Goal: Check status: Check status

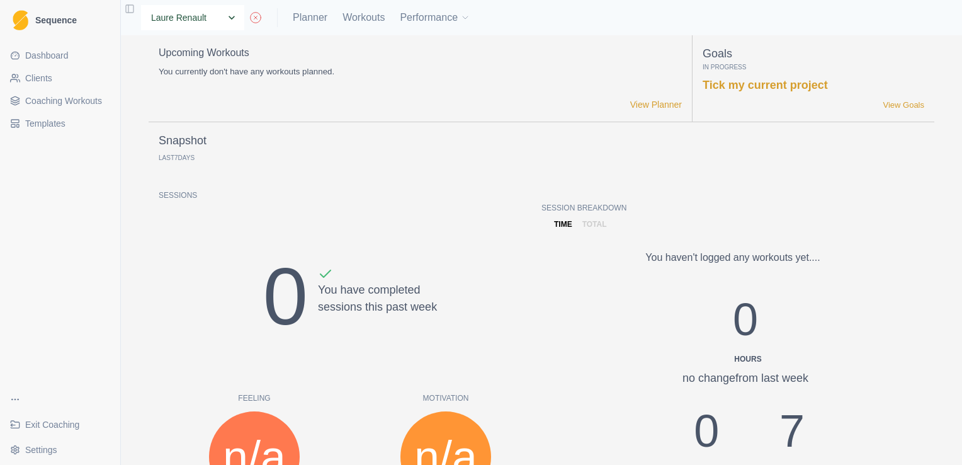
click at [232, 21] on select "None [PERSON_NAME] [PERSON_NAME] [PERSON_NAME] [PERSON_NAME] [PERSON_NAME] [PER…" at bounding box center [192, 17] width 103 height 25
select select "8f348153-e370-49e2-b319-8b7dd3a8c4c8"
click at [141, 5] on select "None [PERSON_NAME] [PERSON_NAME] [PERSON_NAME] [PERSON_NAME] [PERSON_NAME] [PER…" at bounding box center [192, 17] width 103 height 25
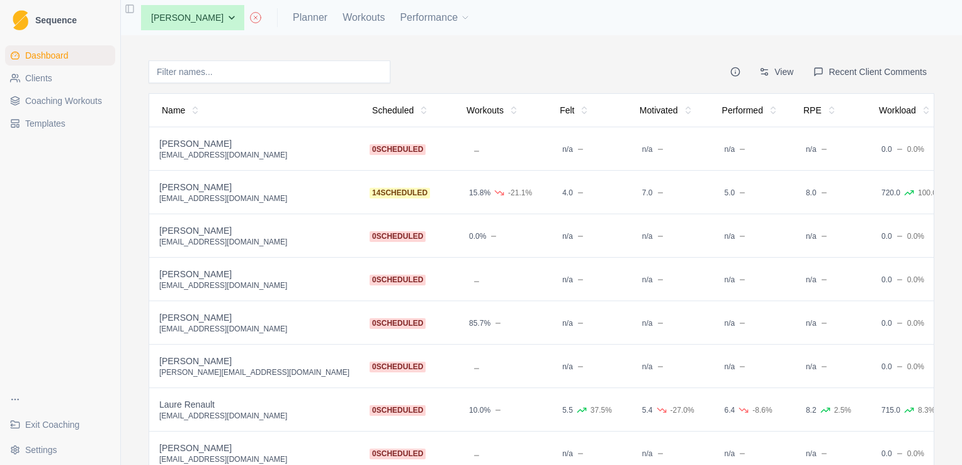
click at [370, 147] on span "0 scheduled" at bounding box center [398, 149] width 56 height 11
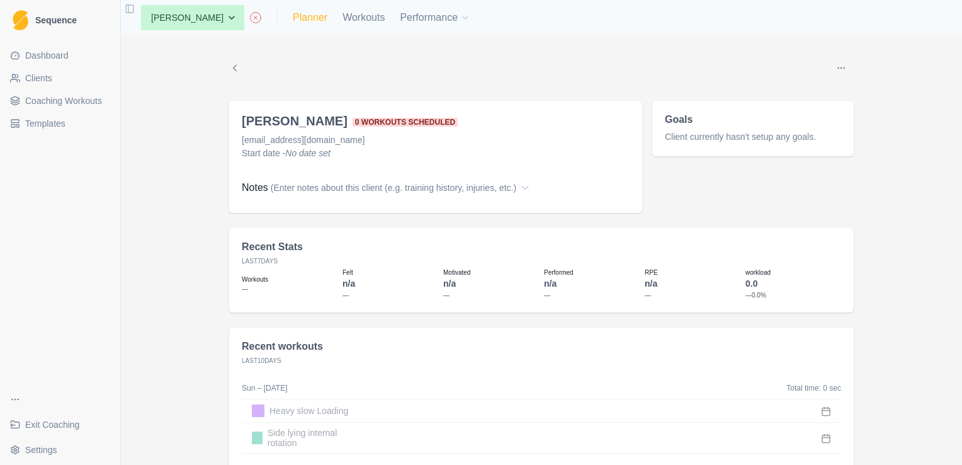
click at [312, 22] on link "Planner" at bounding box center [310, 17] width 35 height 15
select select "month"
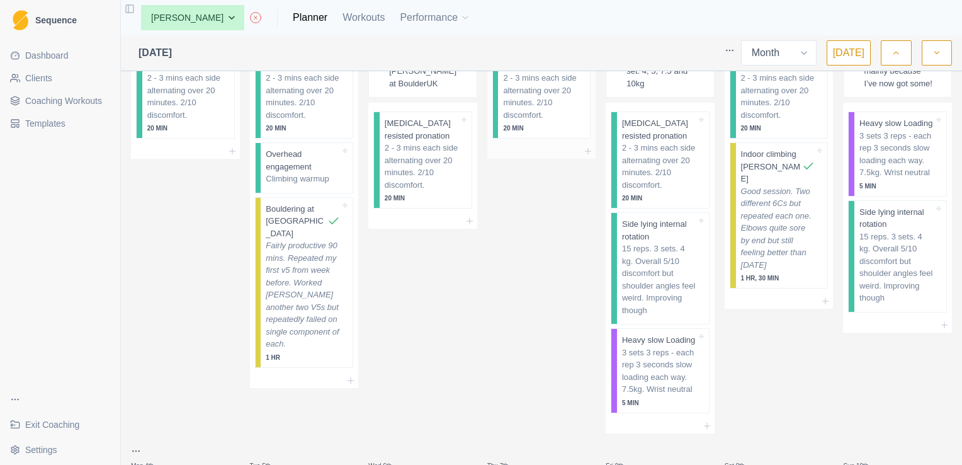
scroll to position [74, 0]
click at [237, 20] on select "None Andrew Davies Andrew Sinclair Ellie Teeling Hannah Carter Hannah Grant Jas…" at bounding box center [192, 17] width 103 height 25
select select "83f4f116-02ed-4460-adf1-409e438c8bdf"
click at [141, 5] on select "None Andrew Davies Andrew Sinclair Ellie Teeling Hannah Carter Hannah Grant Jas…" at bounding box center [192, 17] width 103 height 25
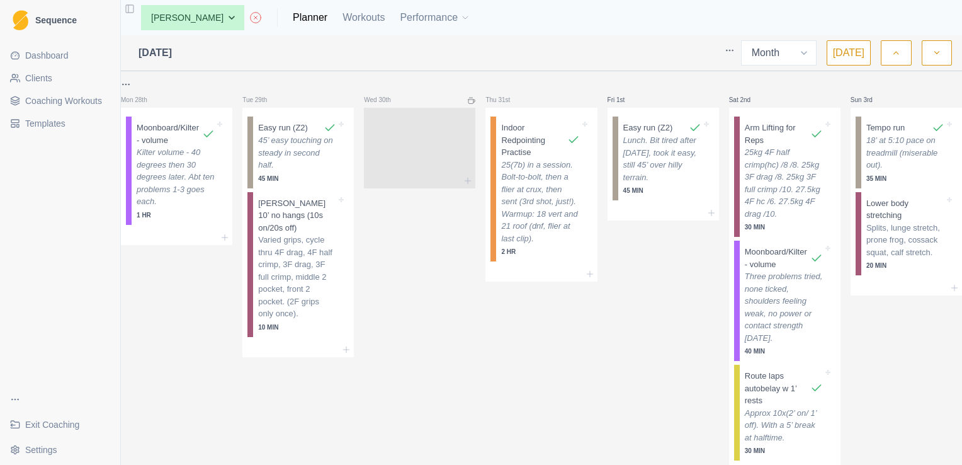
select select "month"
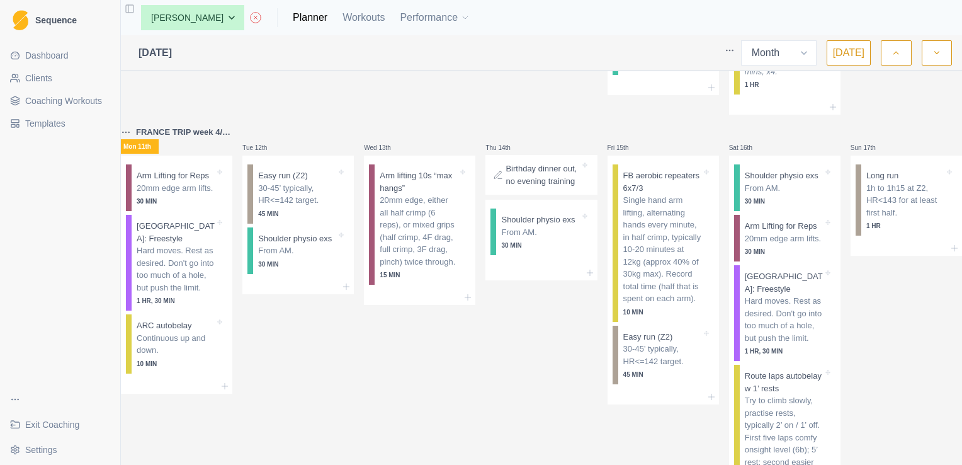
scroll to position [985, 0]
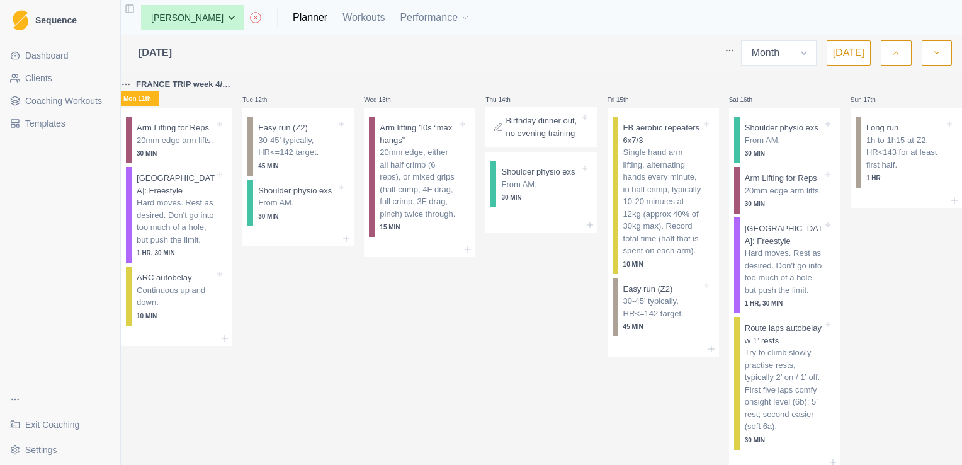
click at [190, 91] on p "FRANCE TRIP week 4/10 deload" at bounding box center [184, 84] width 96 height 13
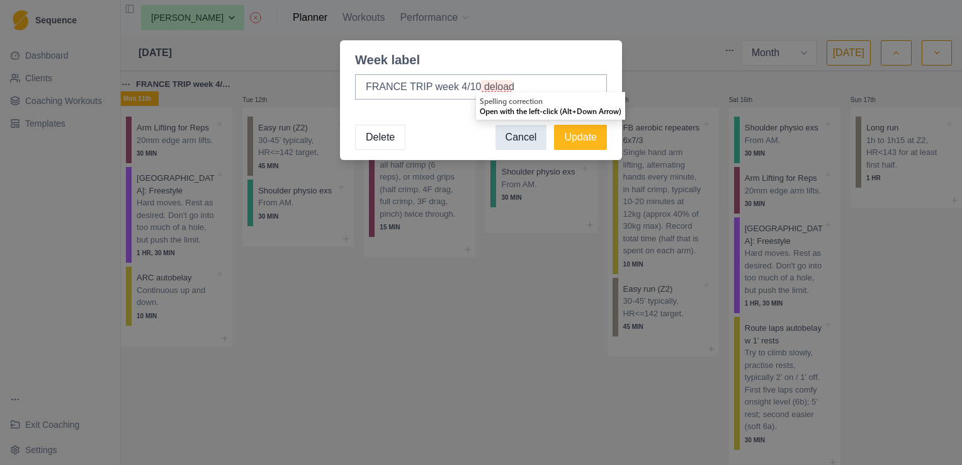
click at [520, 147] on button "Cancel" at bounding box center [522, 137] width 52 height 25
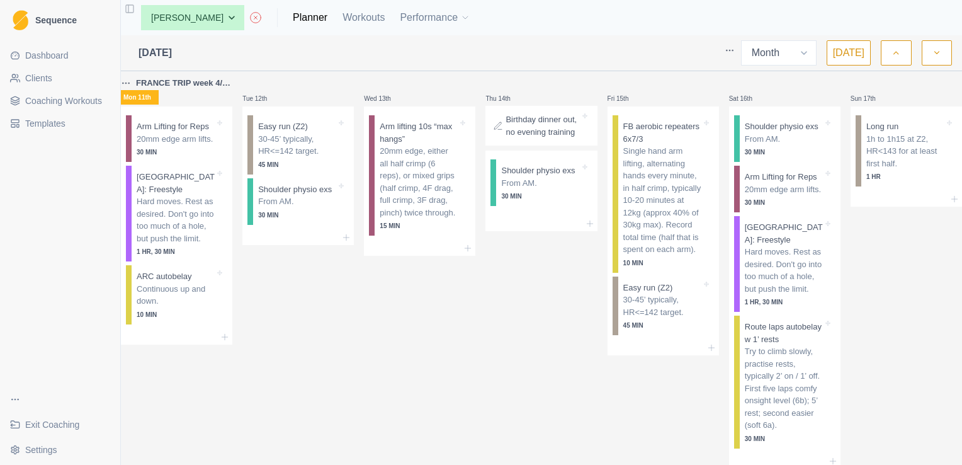
scroll to position [987, 0]
click at [232, 17] on select "None [PERSON_NAME] [PERSON_NAME] [PERSON_NAME] [PERSON_NAME] [PERSON_NAME] [PER…" at bounding box center [192, 17] width 103 height 25
select select "a1fc2457-8570-4c0f-a0e2-d1ddfd7d8b29"
click at [141, 5] on select "None [PERSON_NAME] [PERSON_NAME] [PERSON_NAME] [PERSON_NAME] [PERSON_NAME] [PER…" at bounding box center [192, 17] width 103 height 25
click at [196, 89] on p "FRANCE TRIP week 4/10 deload" at bounding box center [184, 82] width 96 height 13
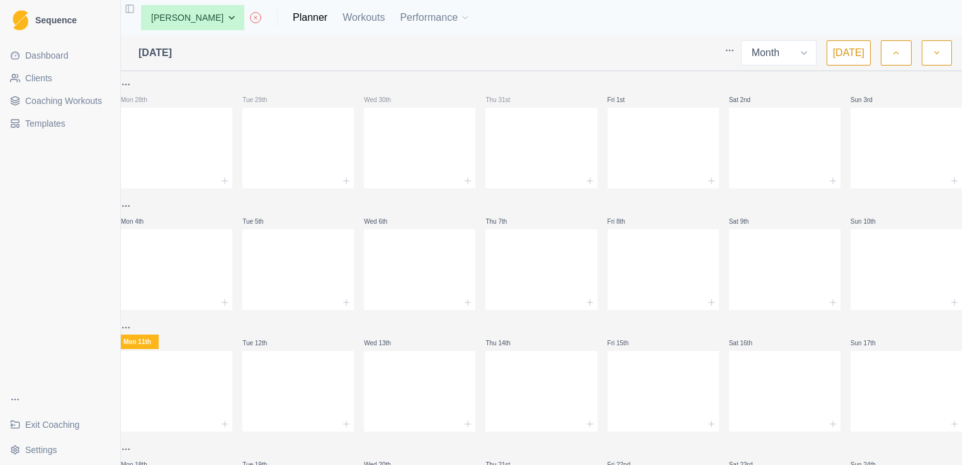
select select "month"
click at [235, 13] on select "None [PERSON_NAME] [PERSON_NAME] [PERSON_NAME] [PERSON_NAME] [PERSON_NAME] [PER…" at bounding box center [192, 17] width 103 height 25
select select "c058fd92-7ff6-4d9a-aa44-1fcfced4e7e5"
click at [141, 5] on select "None [PERSON_NAME] [PERSON_NAME] [PERSON_NAME] [PERSON_NAME] [PERSON_NAME] [PER…" at bounding box center [192, 17] width 103 height 25
click at [196, 114] on div at bounding box center [176, 113] width 111 height 10
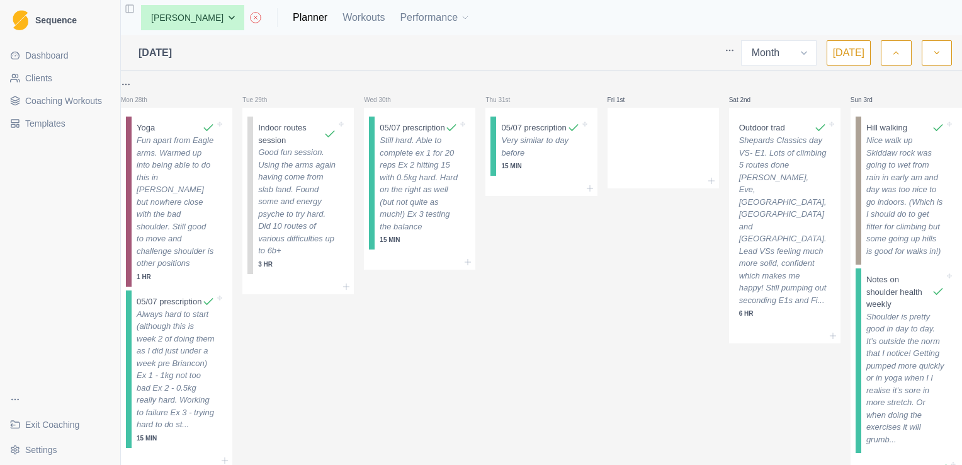
select select "month"
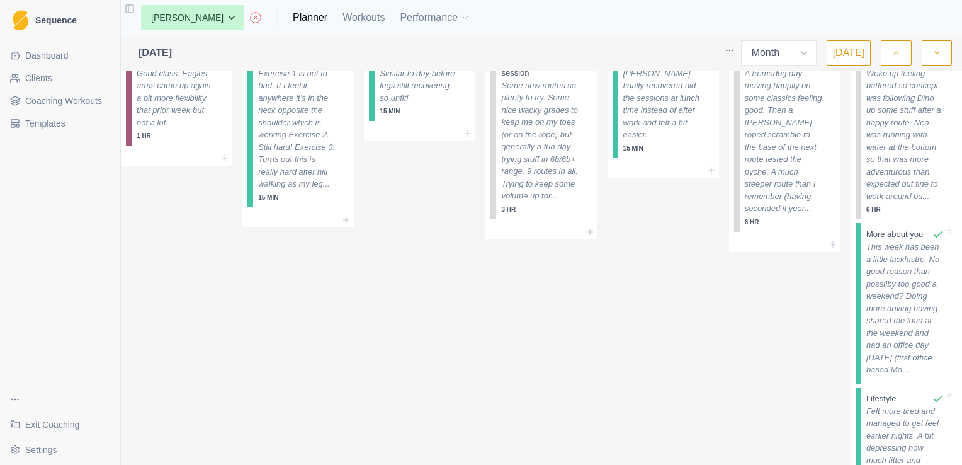
scroll to position [801, 0]
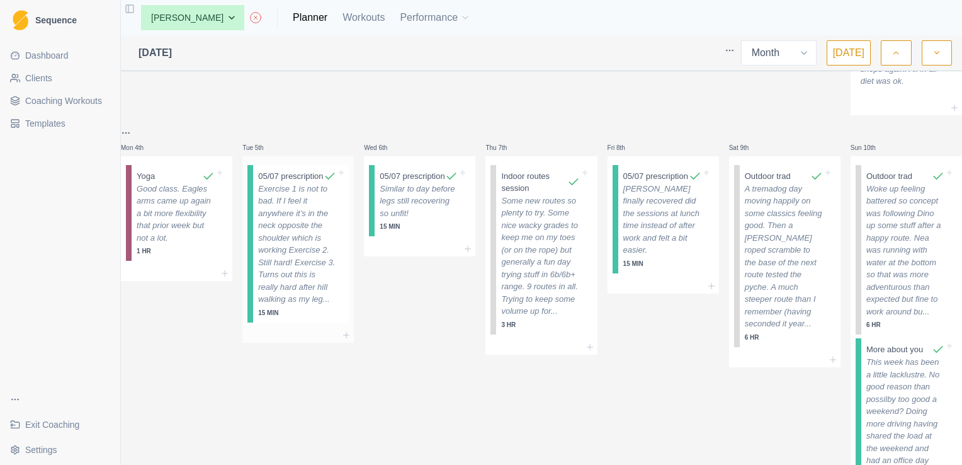
click at [322, 288] on p "Exercise 1 is not to bad. If I feel it anywhere it’s in the neck opposite the s…" at bounding box center [297, 244] width 78 height 123
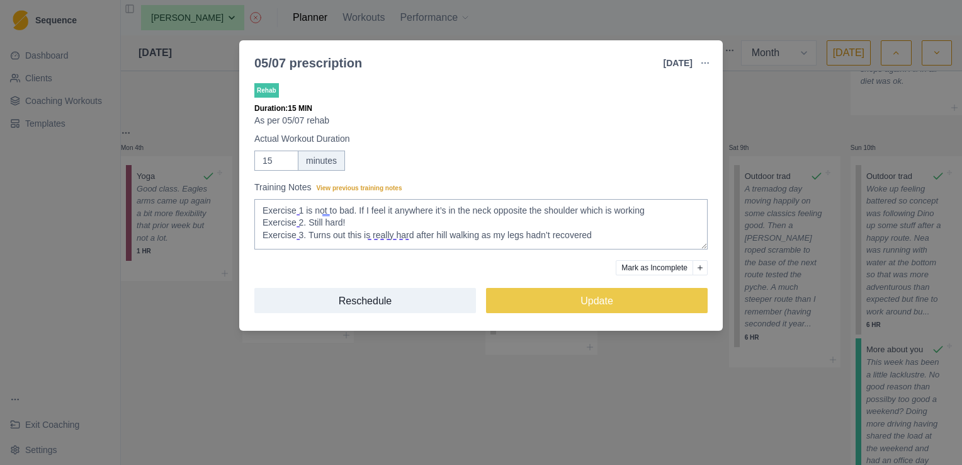
click at [579, 27] on div "05/07 prescription 5 Aug 2025 Link To Goal View Workout Metrics Edit Original W…" at bounding box center [481, 232] width 962 height 465
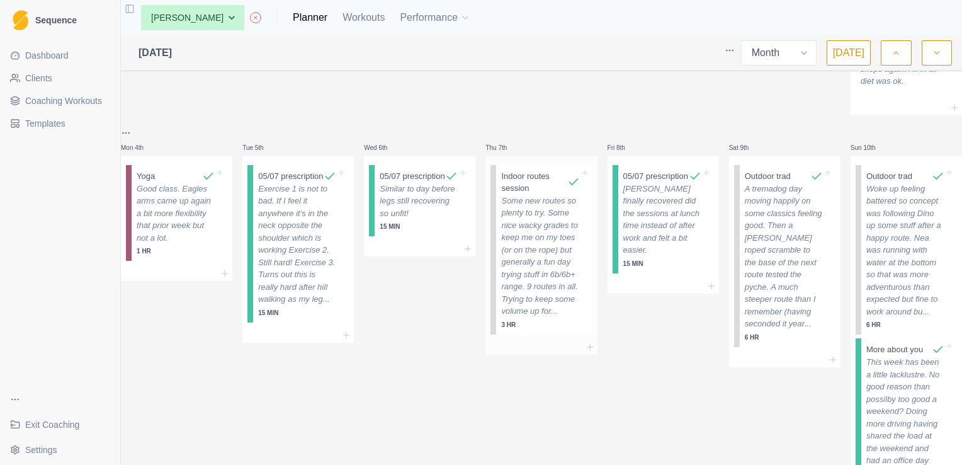
click at [519, 276] on p "Some new routes so plenty to try. Some nice wacky grades to keep me on my toes …" at bounding box center [540, 256] width 78 height 123
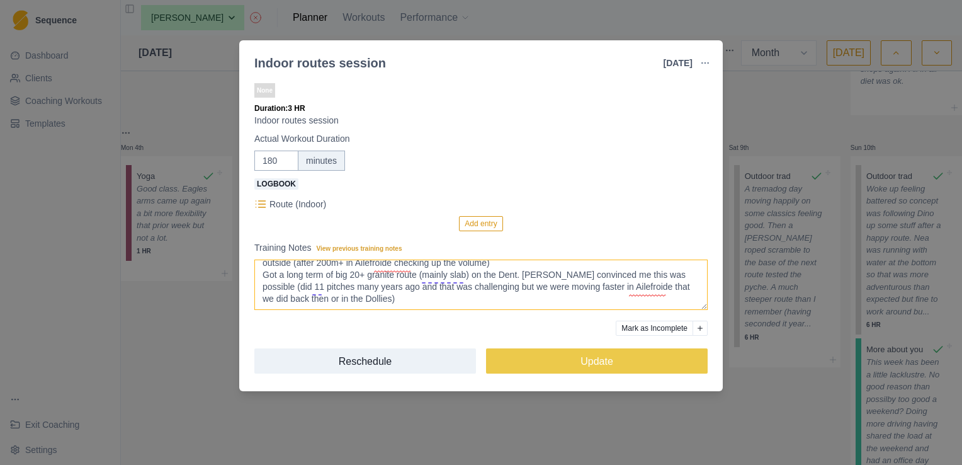
scroll to position [31, 0]
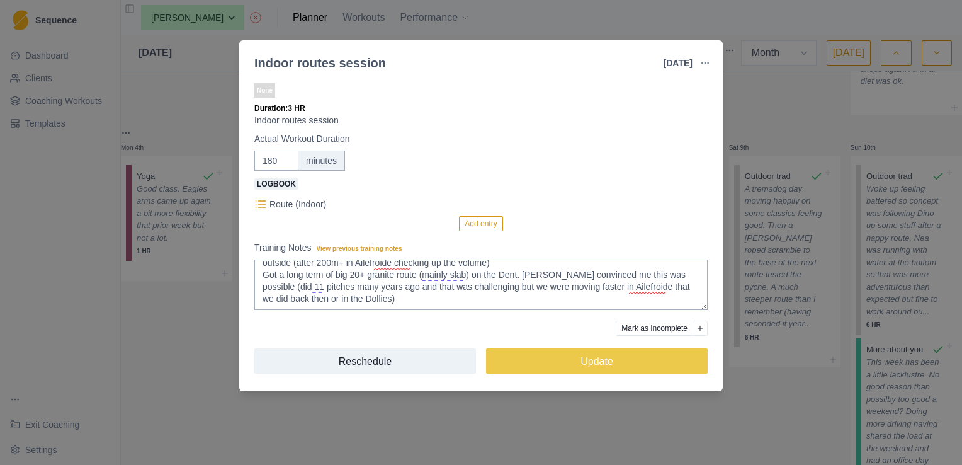
click at [757, 106] on div "Indoor routes session 7 Aug 2025 Link To Goal View Workout Metrics Edit Origina…" at bounding box center [481, 232] width 962 height 465
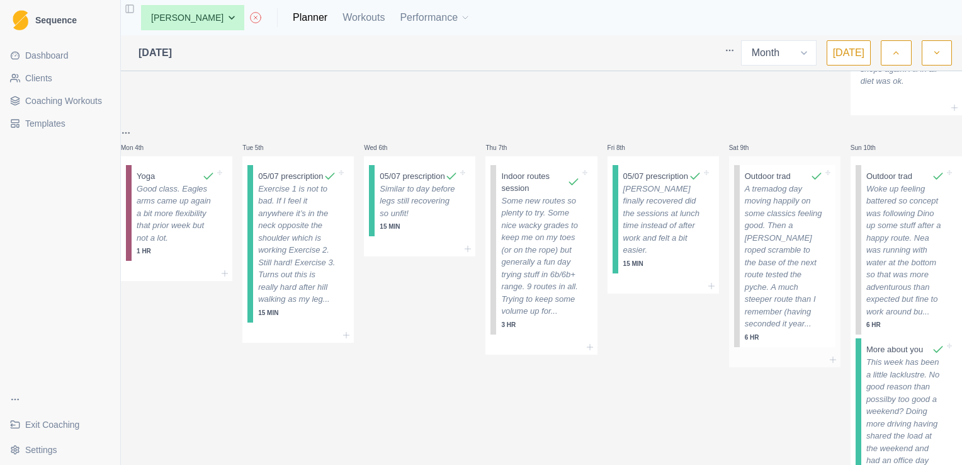
click at [781, 239] on p "A tremadog day moving happily on some classics feeling good. Then a bramble rop…" at bounding box center [784, 256] width 78 height 147
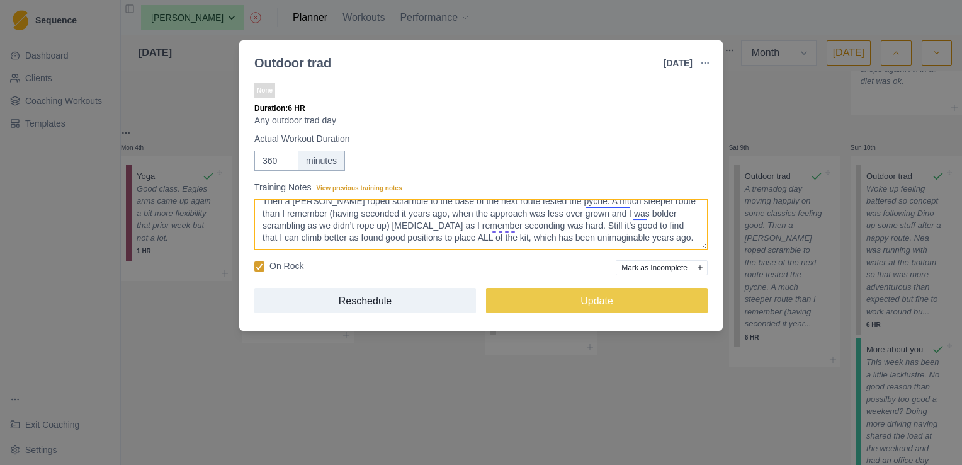
scroll to position [33, 0]
click at [756, 115] on div "Outdoor trad 9 Aug 2025 Link To Goal View Workout Metrics Edit Original Workout…" at bounding box center [481, 232] width 962 height 465
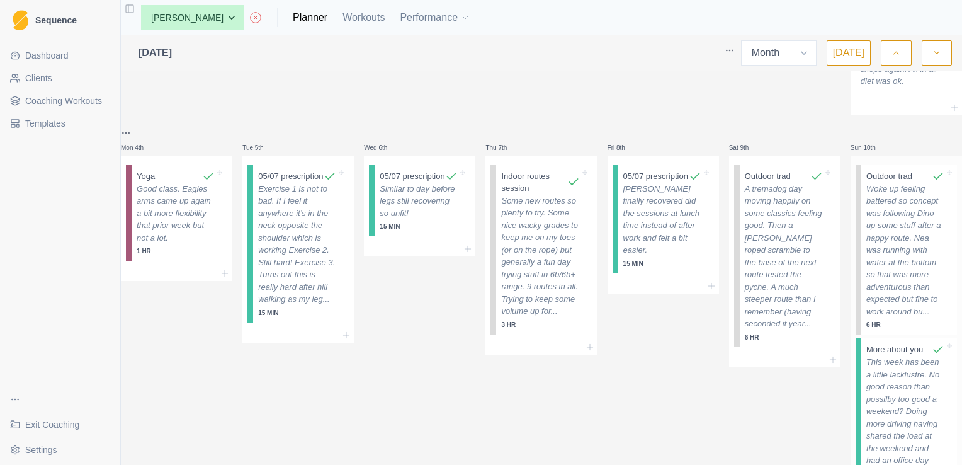
click at [884, 238] on p "Woke up feeling battered so concept was following Dino up some stuff after a ha…" at bounding box center [905, 250] width 78 height 135
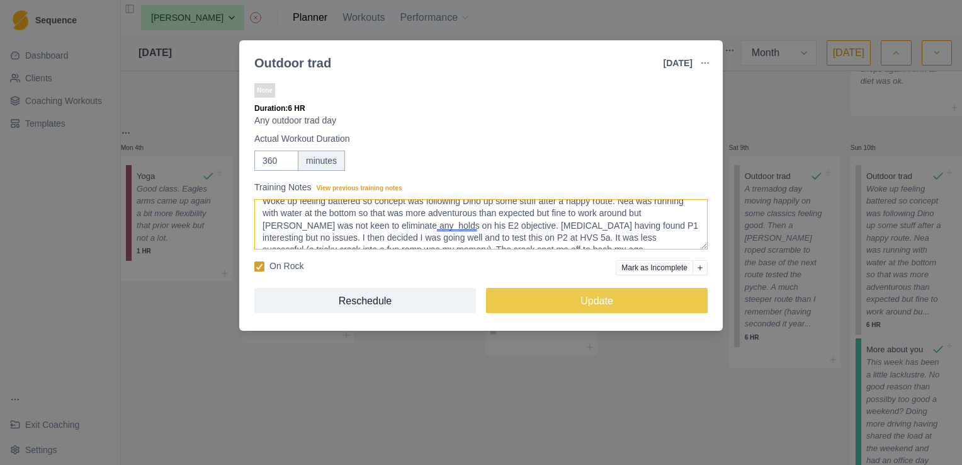
scroll to position [0, 0]
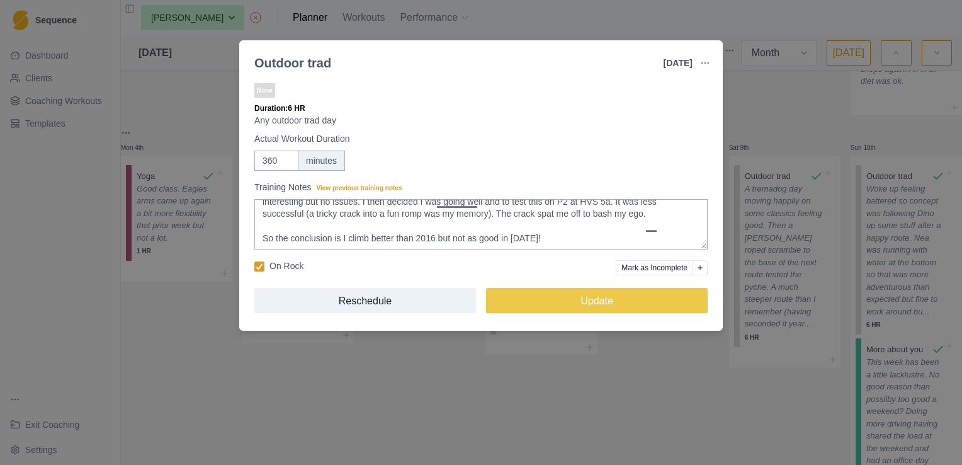
click at [754, 125] on div "Outdoor trad 10 Aug 2025 Link To Goal View Workout Metrics Edit Original Workou…" at bounding box center [481, 232] width 962 height 465
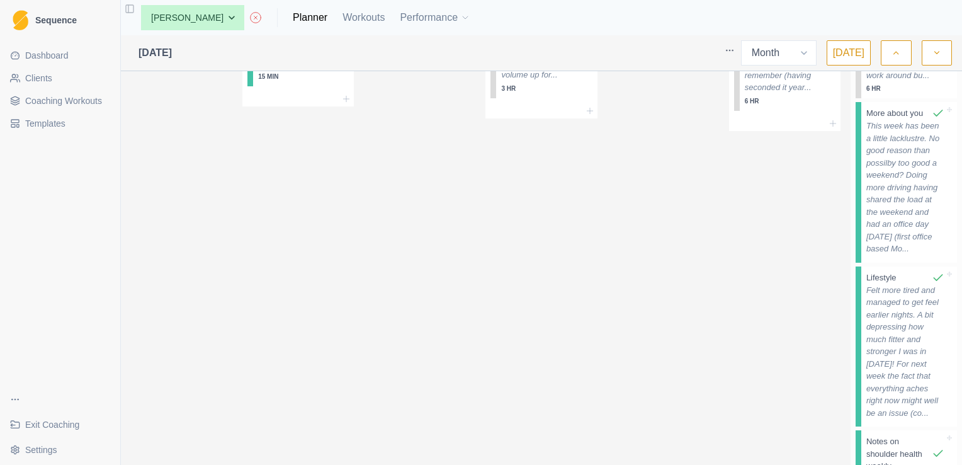
click at [884, 173] on p "This week has been a little lacklustre. No good reason than possilby too good a…" at bounding box center [905, 187] width 78 height 135
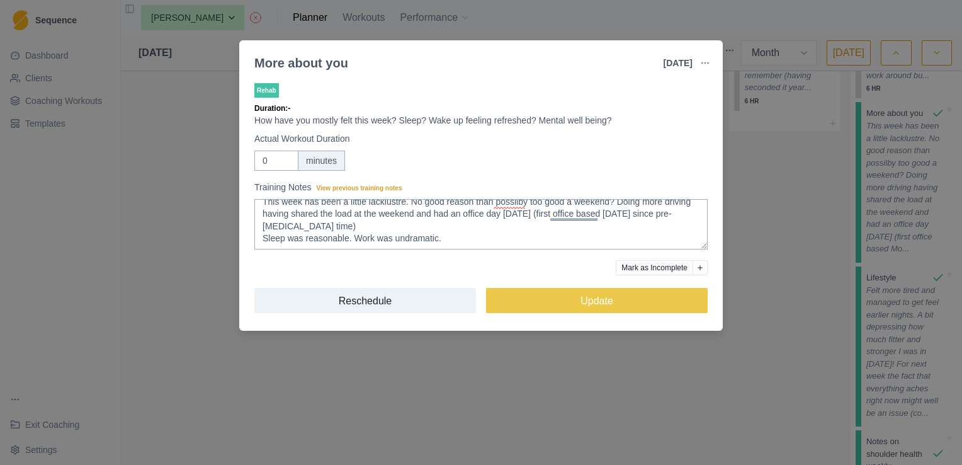
click at [786, 274] on div "More about you 10 Aug 2025 Link To Goal View Workout Metrics Edit Original Work…" at bounding box center [481, 232] width 962 height 465
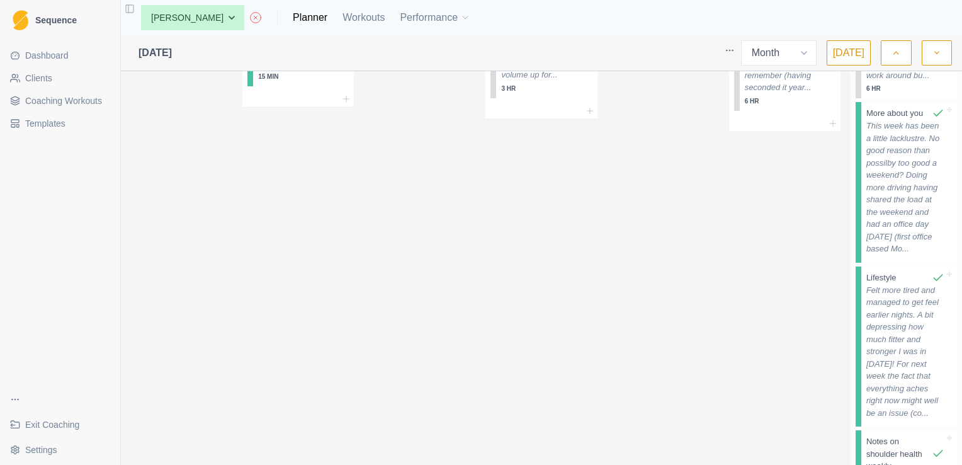
click at [881, 317] on p "Felt more tired and managed to get feel earlier nights. A bit depressing how mu…" at bounding box center [905, 351] width 78 height 135
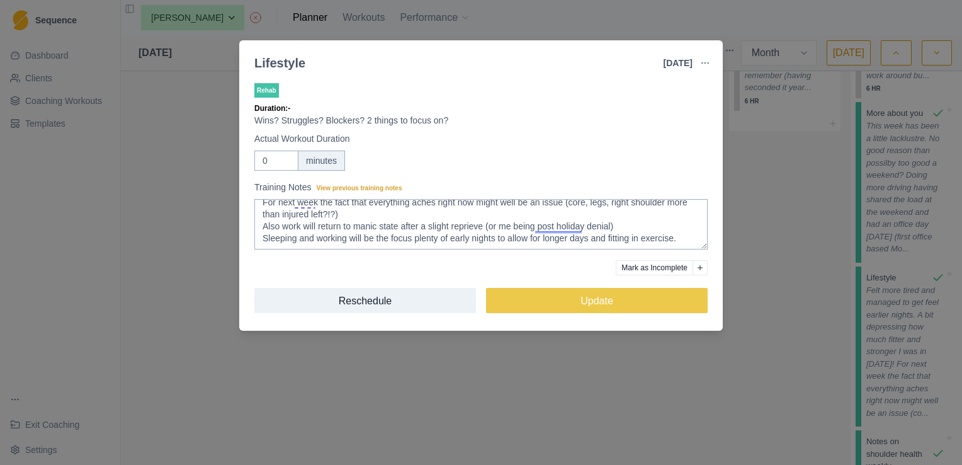
click at [762, 294] on div "Lifestyle 10 Aug 2025 Link To Goal View Workout Metrics Edit Original Workout R…" at bounding box center [481, 232] width 962 height 465
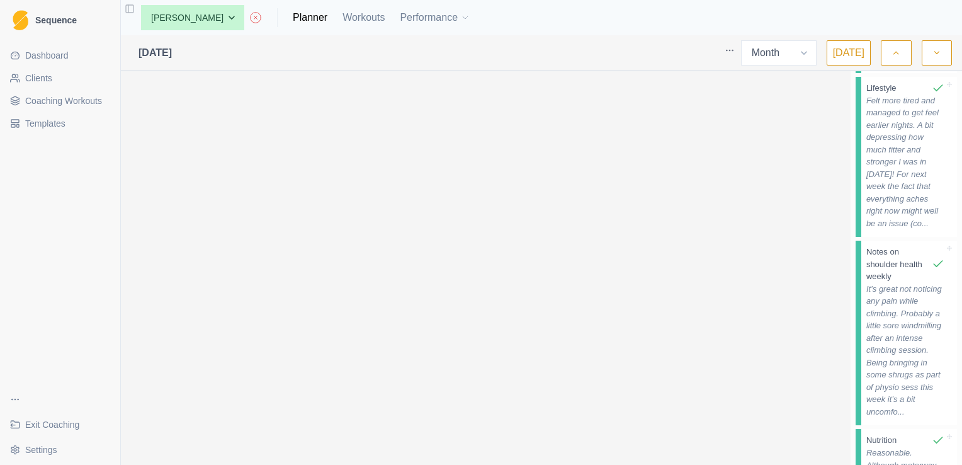
click at [888, 336] on p "It’s great not noticing any pain while climbing. Probably a little sore windmil…" at bounding box center [905, 350] width 78 height 135
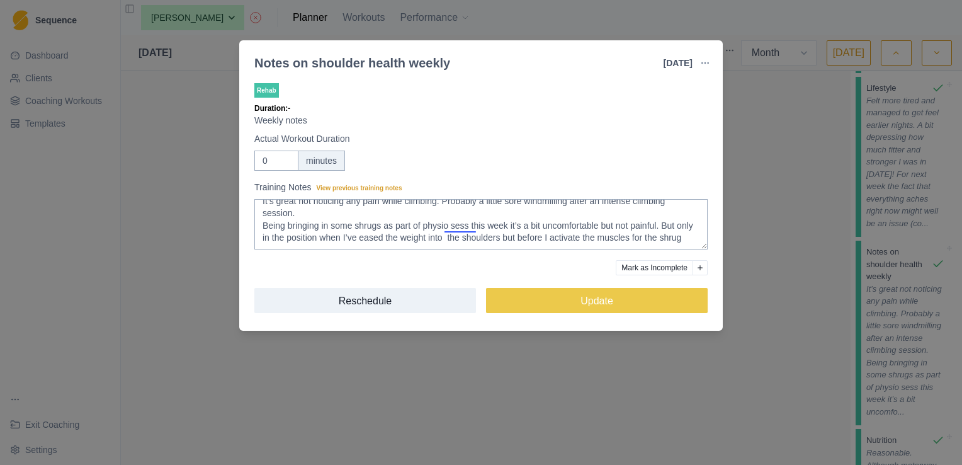
click at [742, 275] on div "Notes on shoulder health weekly 10 Aug 2025 Link To Goal View Workout Metrics E…" at bounding box center [481, 232] width 962 height 465
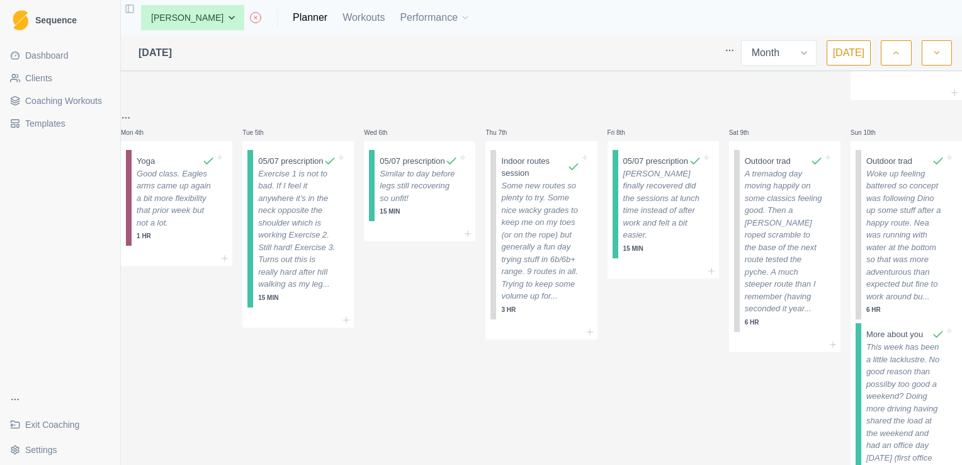
scroll to position [826, 0]
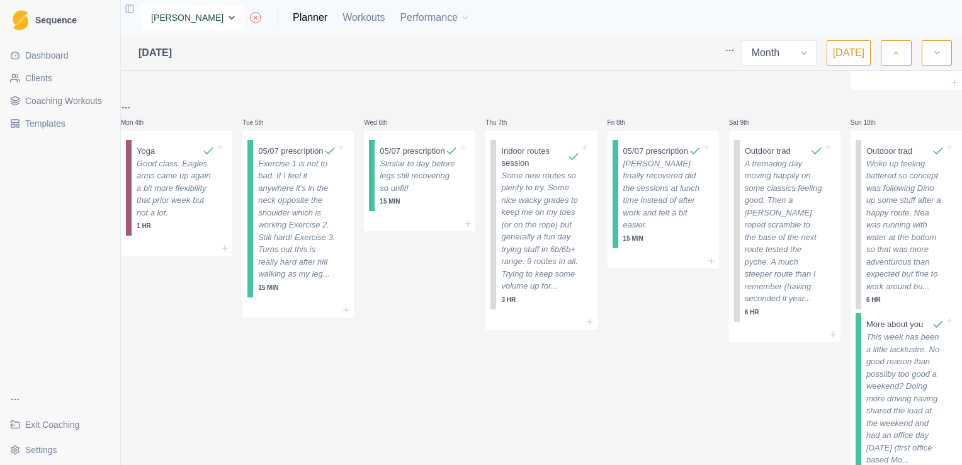
click at [237, 15] on select "None Andrew Davies Andrew Sinclair Ellie Teeling Hannah Carter Hannah Grant Jas…" at bounding box center [192, 17] width 103 height 25
select select "3ab475ec-fb21-464f-8514-94768c02bf3e"
click at [141, 5] on select "None Andrew Davies Andrew Sinclair Ellie Teeling Hannah Carter Hannah Grant Jas…" at bounding box center [192, 17] width 103 height 25
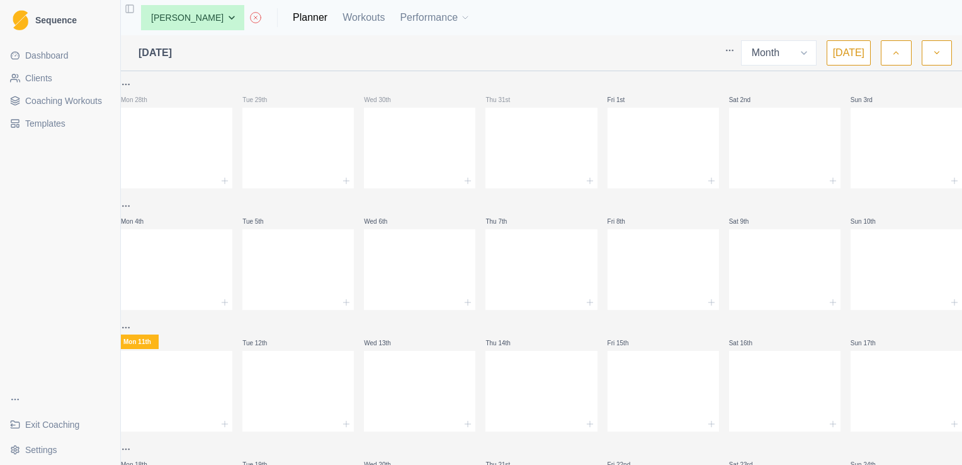
select select "month"
click at [240, 16] on select "None [PERSON_NAME] [PERSON_NAME] [PERSON_NAME] [PERSON_NAME] [PERSON_NAME] [PER…" at bounding box center [192, 17] width 103 height 25
select select "635331d6-f9c1-4819-8030-718315499760"
click at [141, 5] on select "None [PERSON_NAME] [PERSON_NAME] [PERSON_NAME] [PERSON_NAME] [PERSON_NAME] [PER…" at bounding box center [192, 17] width 103 height 25
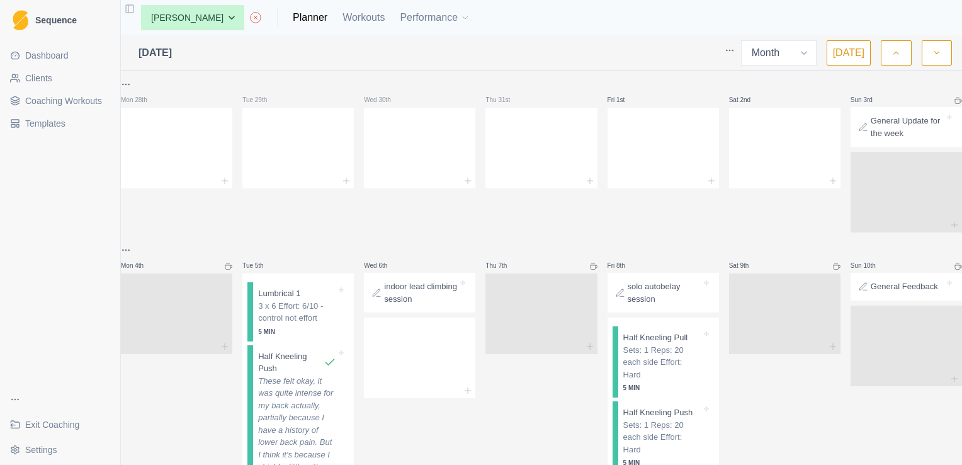
select select "month"
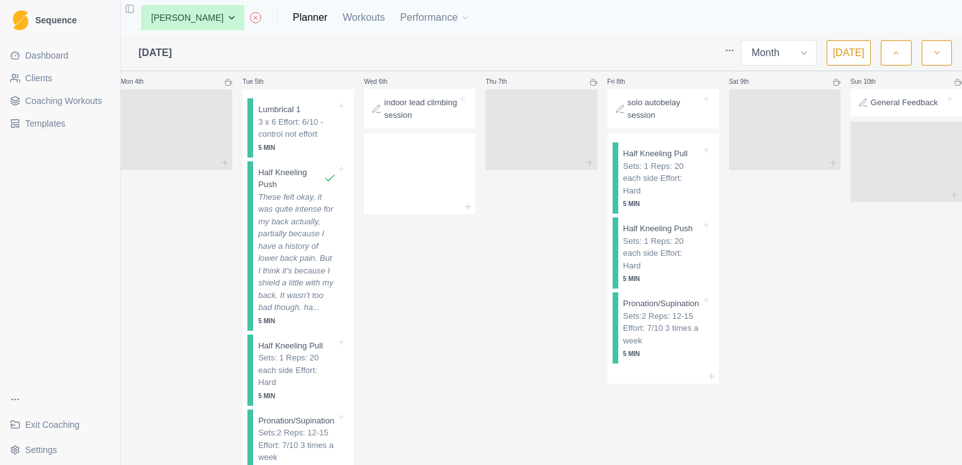
scroll to position [171, 0]
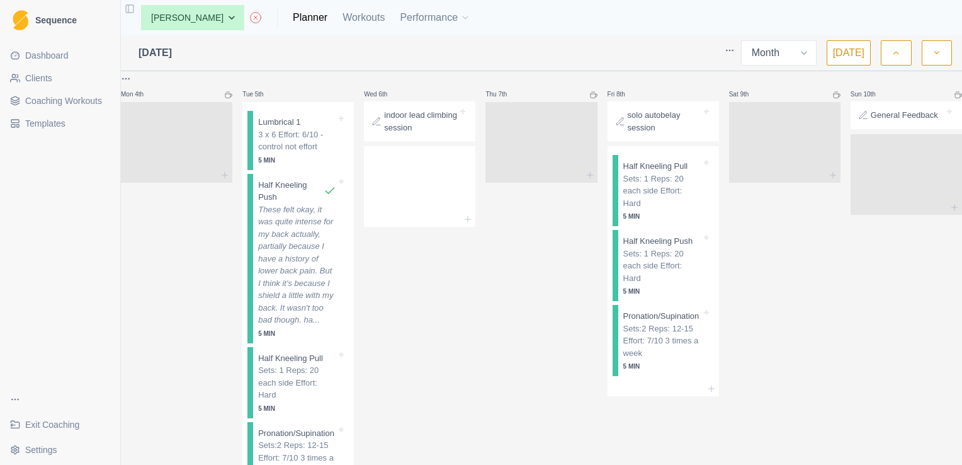
click at [405, 127] on p "indoor lead climbing session" at bounding box center [421, 121] width 74 height 25
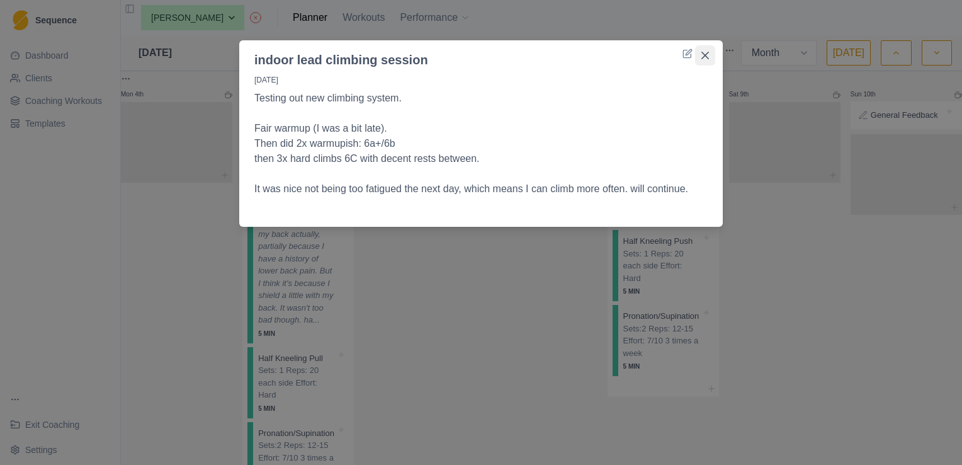
click at [710, 55] on button "Close" at bounding box center [705, 55] width 20 height 20
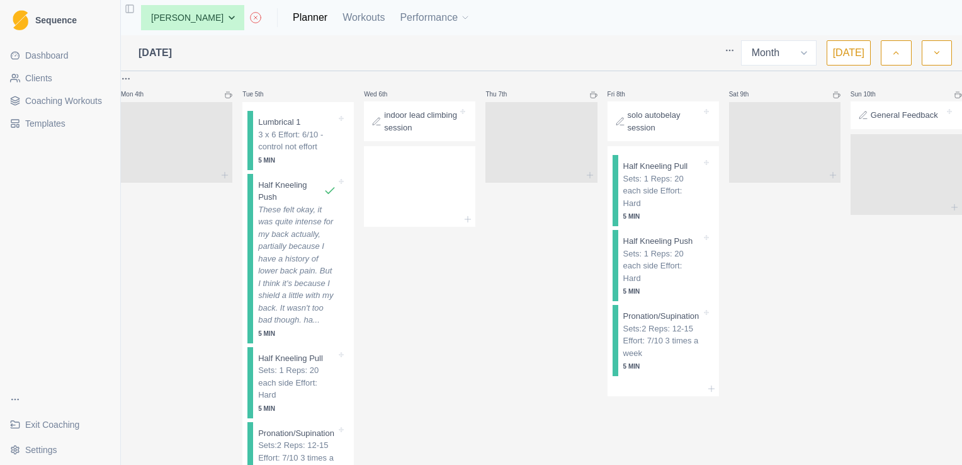
scroll to position [136, 0]
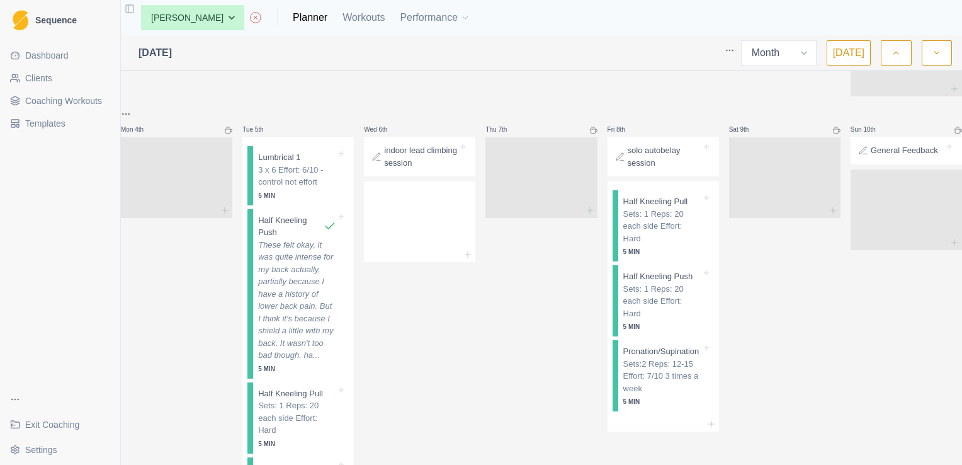
click at [645, 173] on div "solo autobelay session" at bounding box center [663, 157] width 111 height 40
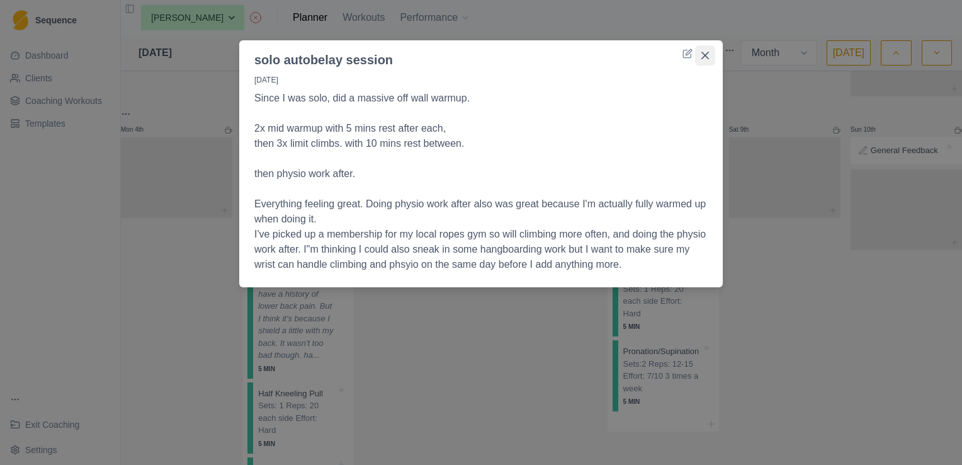
click at [703, 60] on button "Close" at bounding box center [705, 55] width 20 height 20
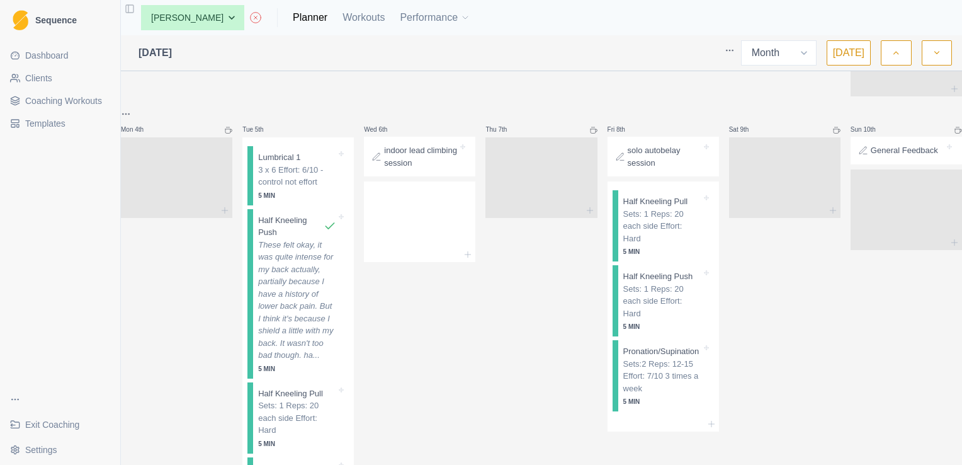
click at [879, 159] on div "General Feedback" at bounding box center [906, 151] width 101 height 18
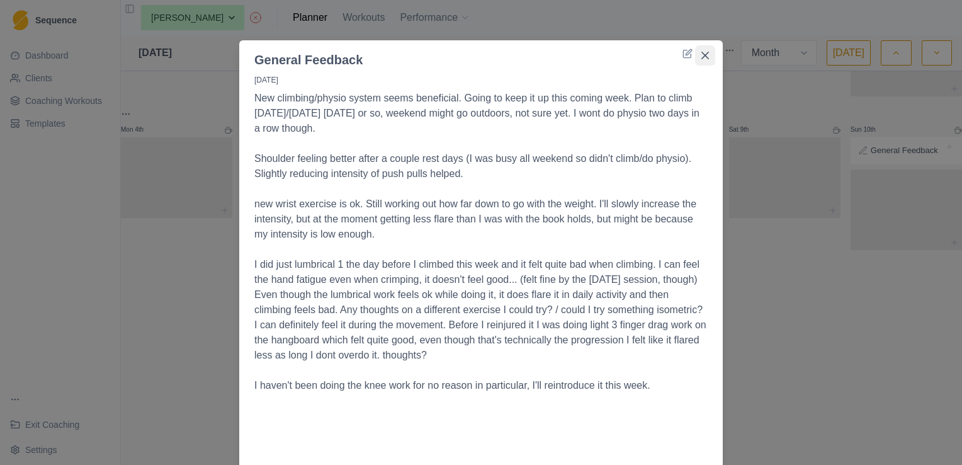
click at [701, 59] on button "Close" at bounding box center [705, 55] width 20 height 20
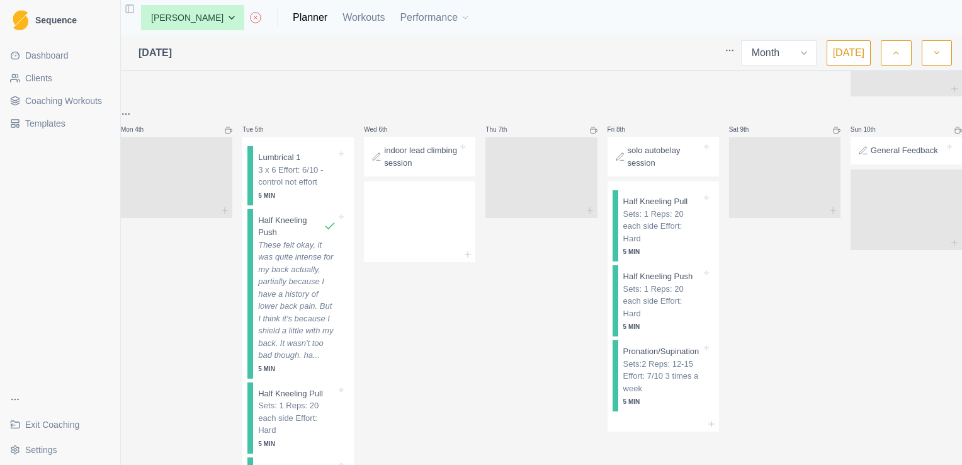
scroll to position [191, 0]
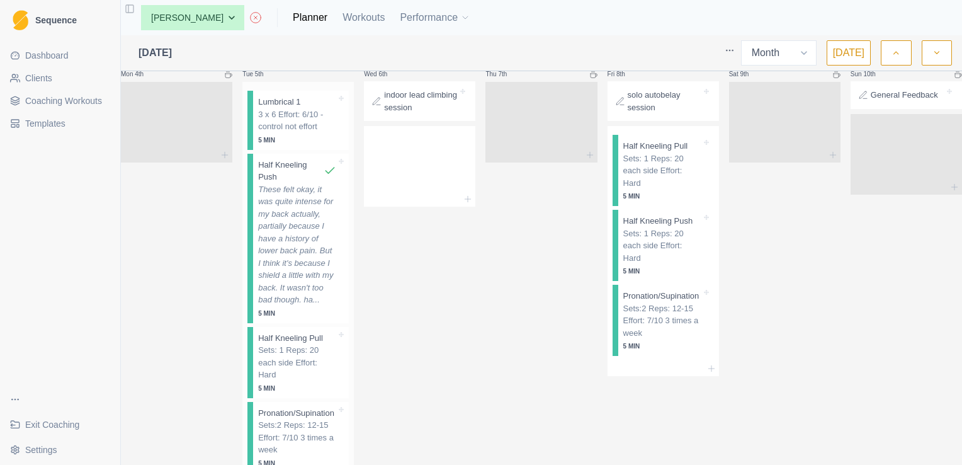
click at [293, 242] on p "These felt okay, it was quite intense for my back actually, partially because I…" at bounding box center [297, 244] width 78 height 123
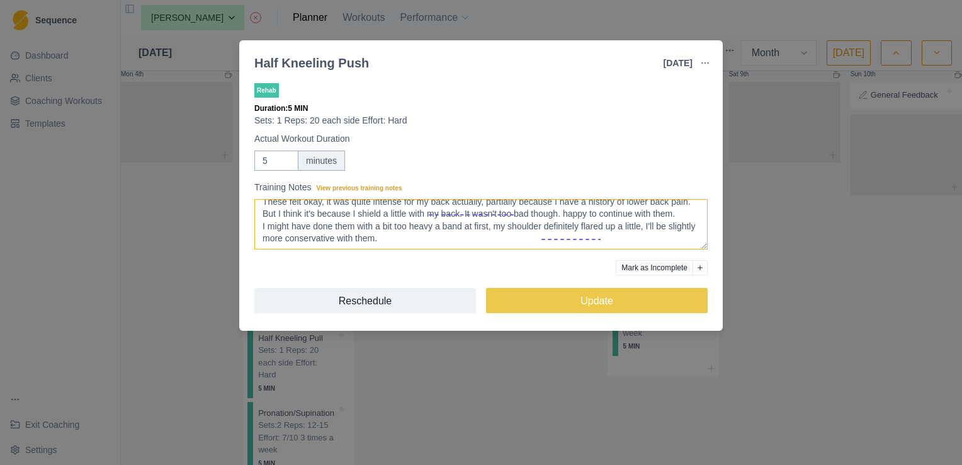
scroll to position [8, 0]
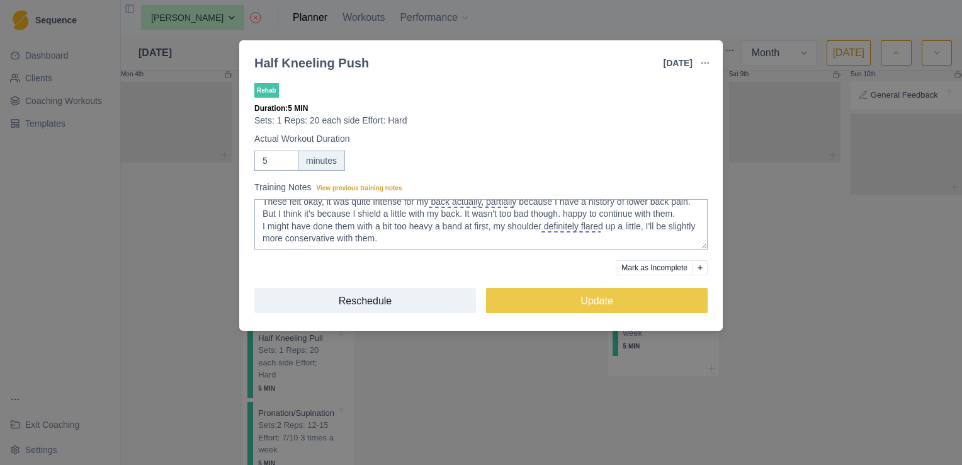
click at [773, 242] on div "Half Kneeling Push 5 Aug 2025 Link To Goal View Workout Metrics Edit Original W…" at bounding box center [481, 232] width 962 height 465
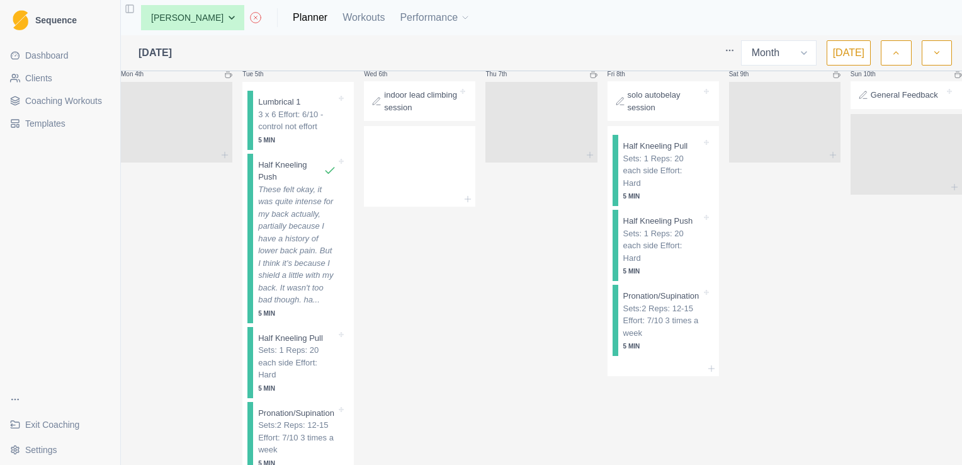
scroll to position [139, 0]
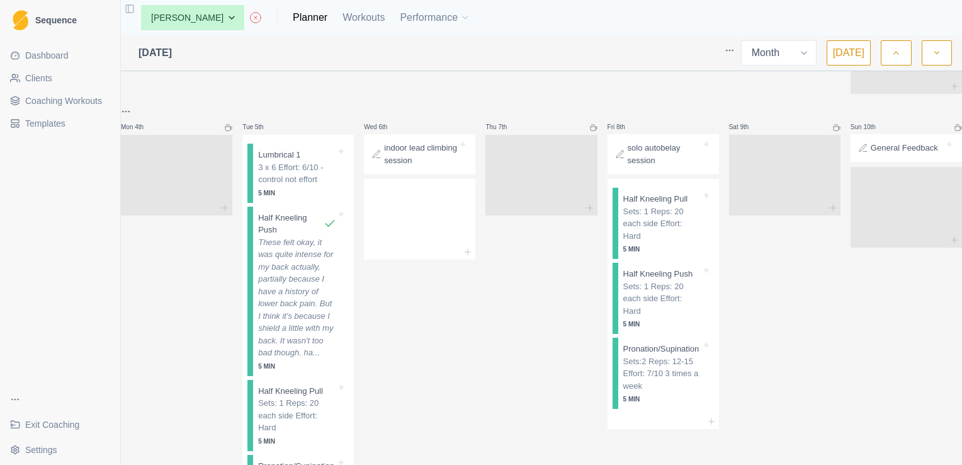
click at [419, 174] on div "indoor lead climbing session" at bounding box center [419, 154] width 111 height 40
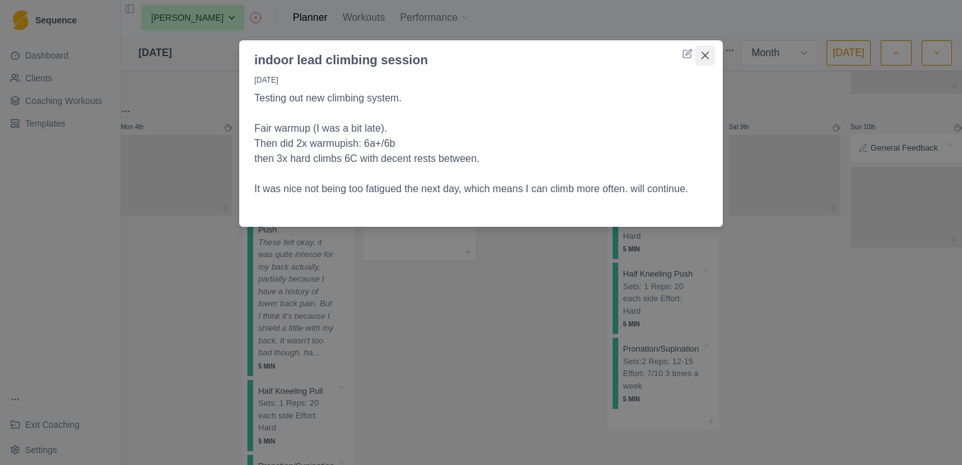
click at [705, 55] on icon "Close" at bounding box center [705, 56] width 8 height 8
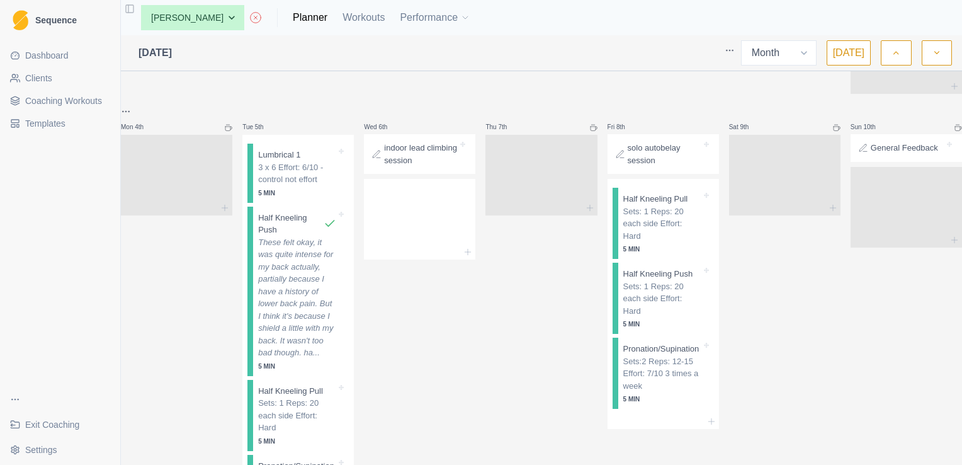
click at [660, 160] on p "solo autobelay session" at bounding box center [665, 154] width 74 height 25
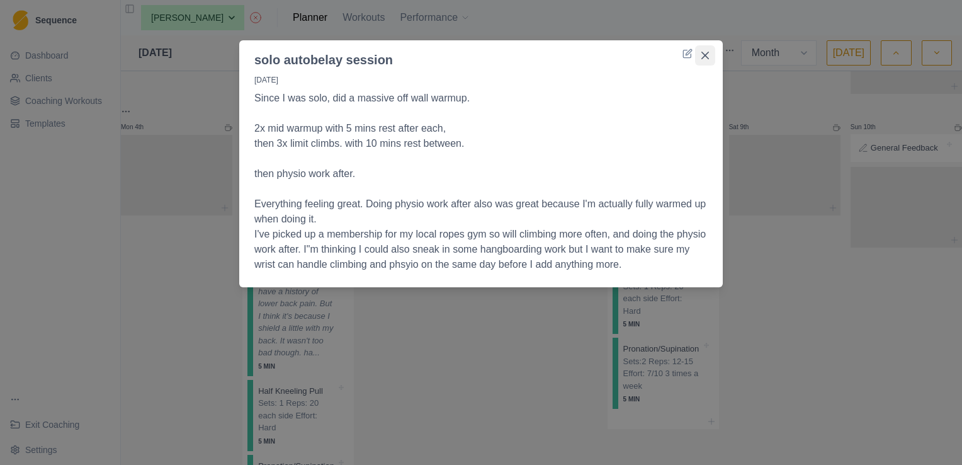
click at [705, 56] on icon "Close" at bounding box center [705, 56] width 8 height 8
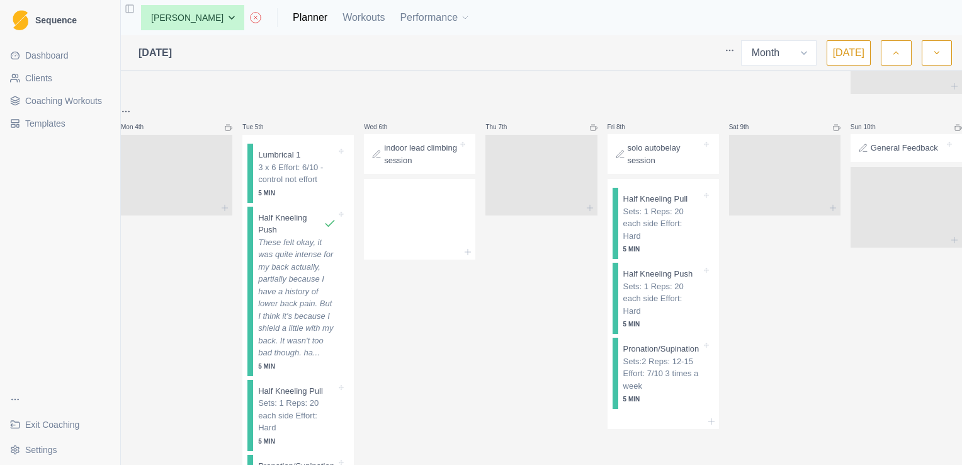
click at [883, 154] on p "General Feedback" at bounding box center [904, 148] width 67 height 13
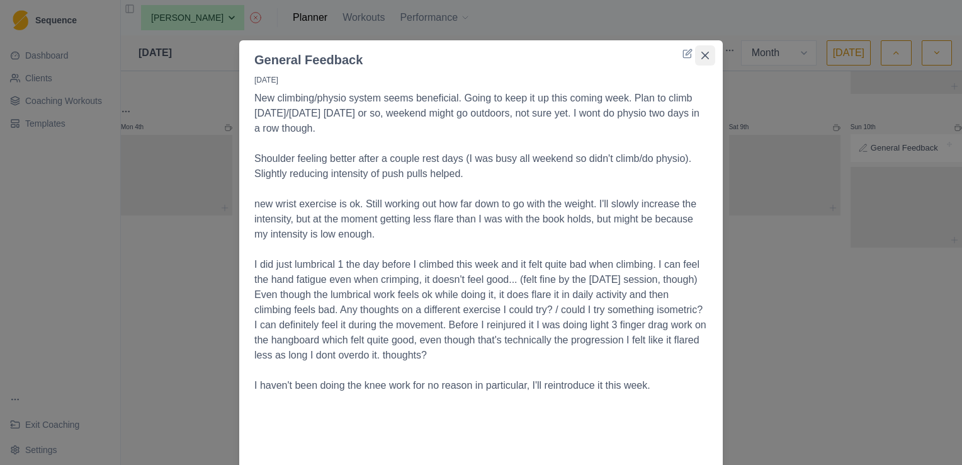
click at [705, 57] on button "Close" at bounding box center [705, 55] width 20 height 20
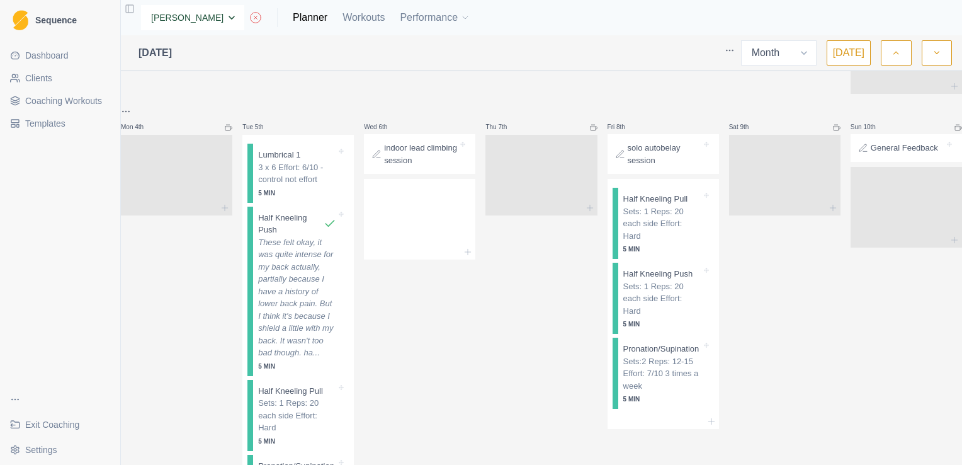
click at [230, 17] on select "None Andrew Davies Andrew Sinclair Ellie Teeling Hannah Carter Hannah Grant Jas…" at bounding box center [192, 17] width 103 height 25
select select "f460124f-32f3-4f69-8982-12cb1ac78ff4"
click at [141, 5] on select "None Andrew Davies Andrew Sinclair Ellie Teeling Hannah Carter Hannah Grant Jas…" at bounding box center [192, 17] width 103 height 25
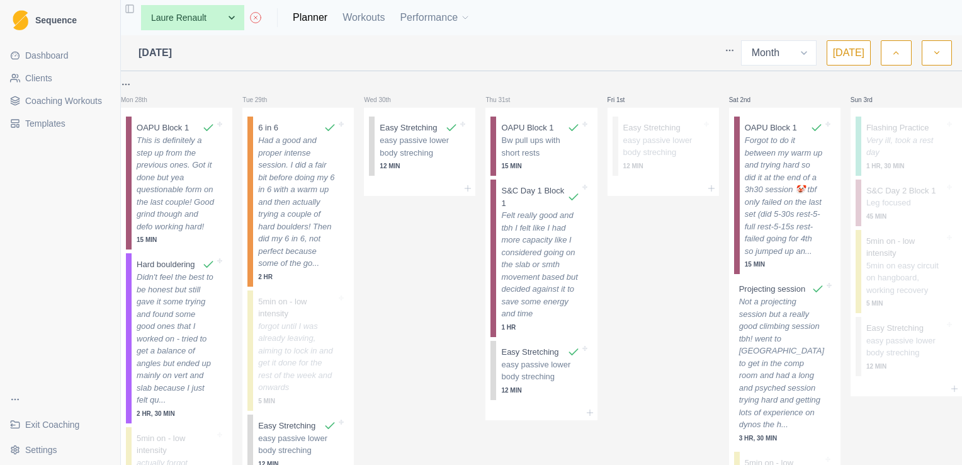
select select "month"
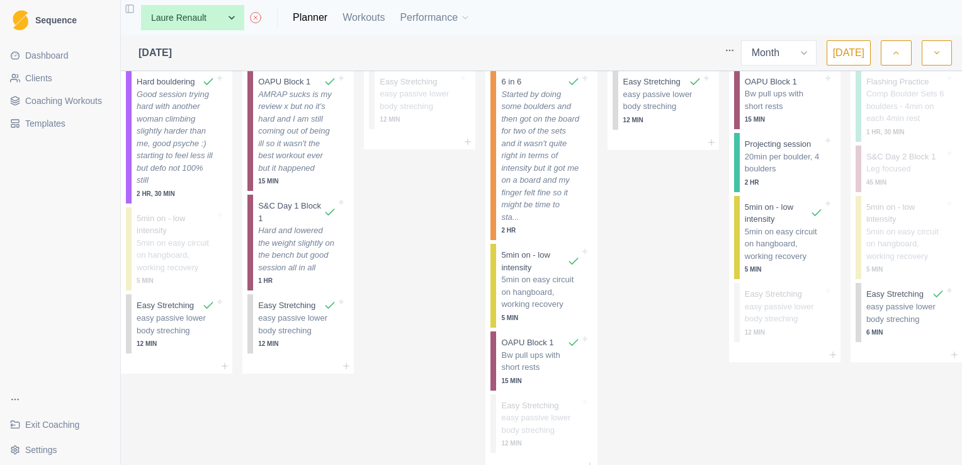
scroll to position [598, 0]
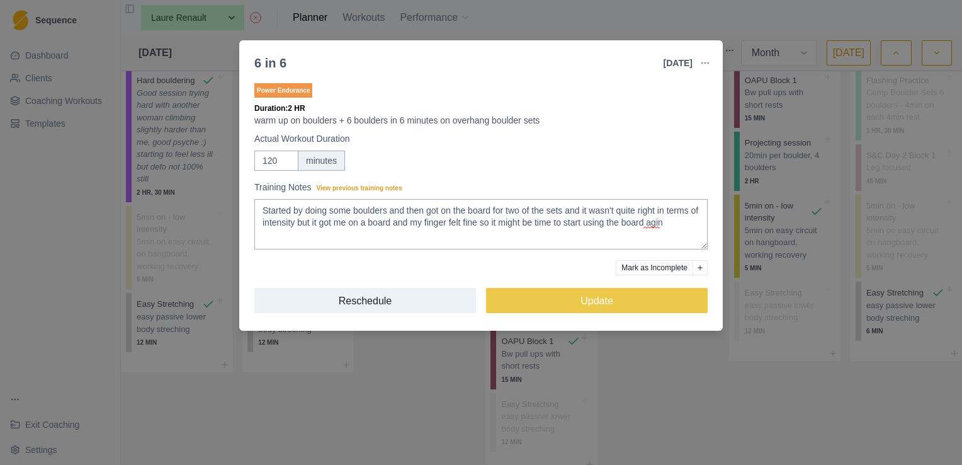
click at [611, 26] on div "6 in 6 [DATE] Link To Goal View Workout Metrics Edit Original Workout Reschedul…" at bounding box center [481, 232] width 962 height 465
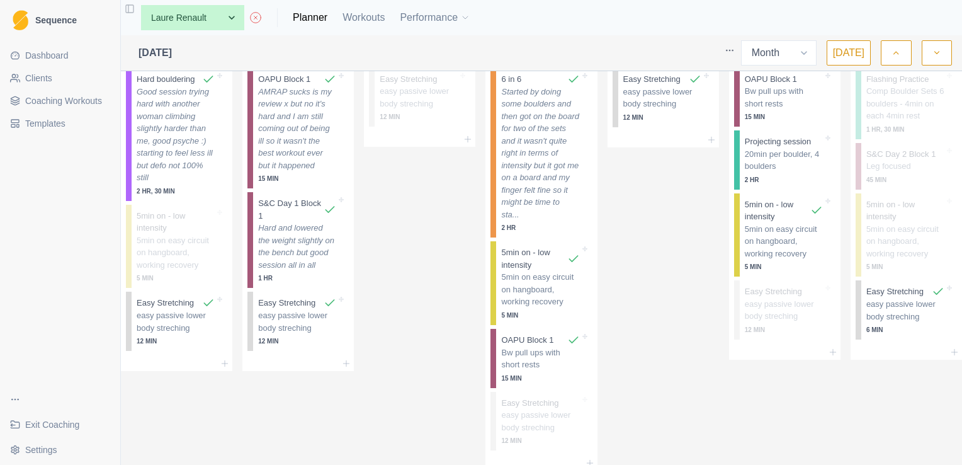
scroll to position [602, 0]
click at [218, 19] on select "None [PERSON_NAME] [PERSON_NAME] [PERSON_NAME] [PERSON_NAME] [PERSON_NAME] [PER…" at bounding box center [192, 17] width 103 height 25
select select "6b9c1404-e95e-48a2-b0b7-c56fc6d5e86c"
click at [141, 5] on select "None [PERSON_NAME] [PERSON_NAME] [PERSON_NAME] [PERSON_NAME] [PERSON_NAME] [PER…" at bounding box center [192, 17] width 103 height 25
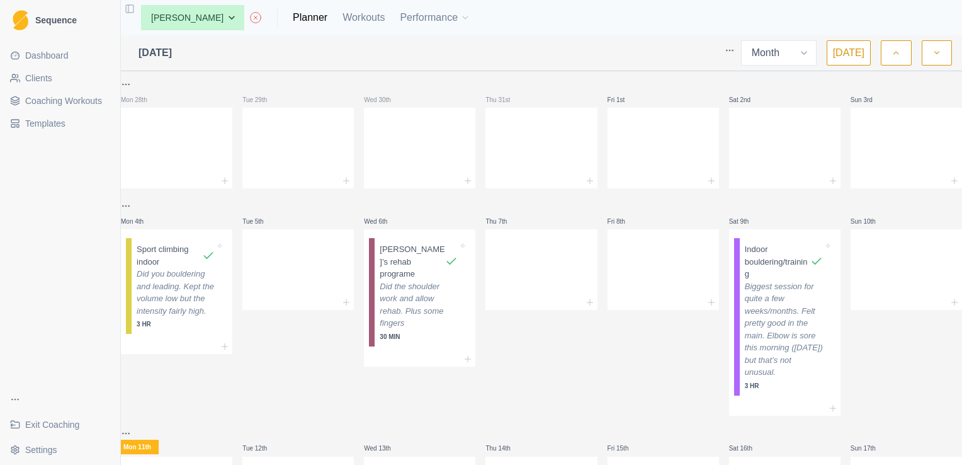
select select "month"
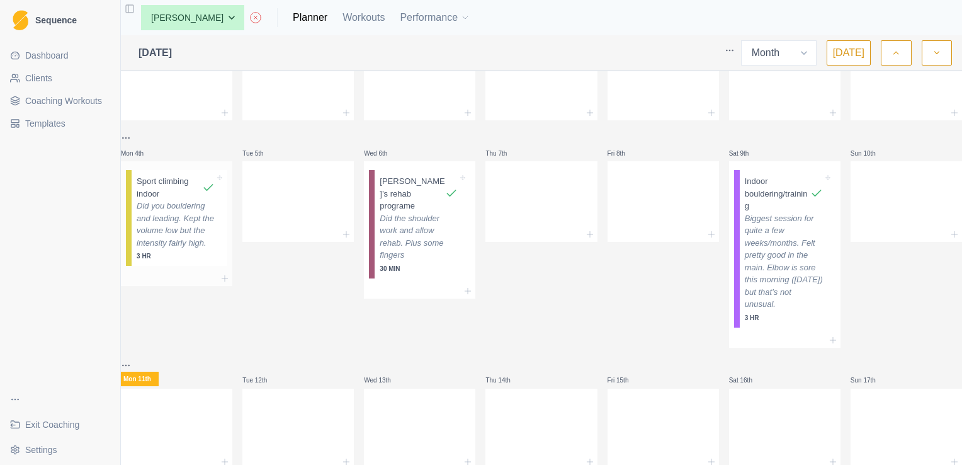
click at [188, 237] on p "Did you bouldering and leading. Kept the volume low but the intensity fairly hi…" at bounding box center [176, 224] width 78 height 49
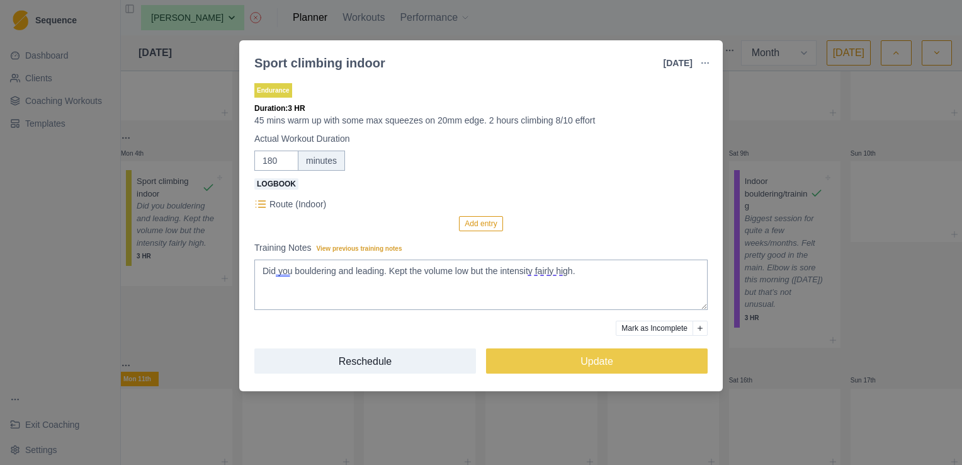
click at [769, 125] on div "Sport climbing indoor [DATE] Link To Goal View Workout Metrics Edit Original Wo…" at bounding box center [481, 232] width 962 height 465
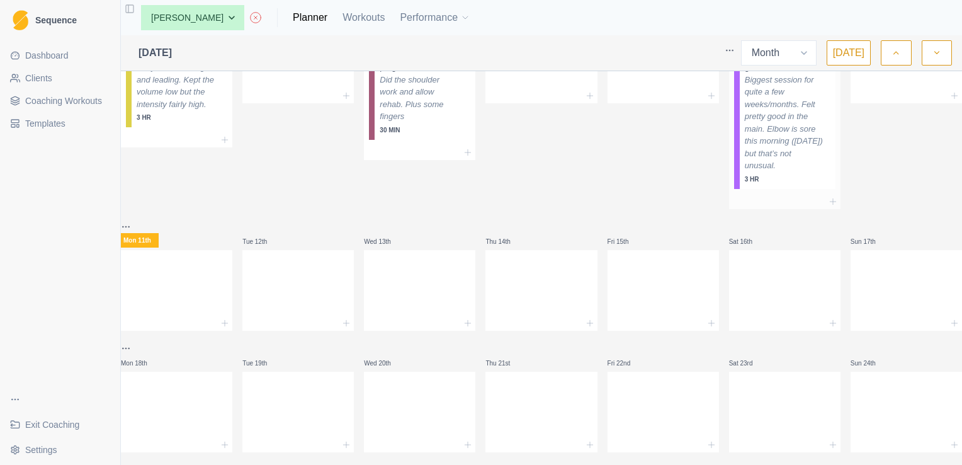
scroll to position [0, 0]
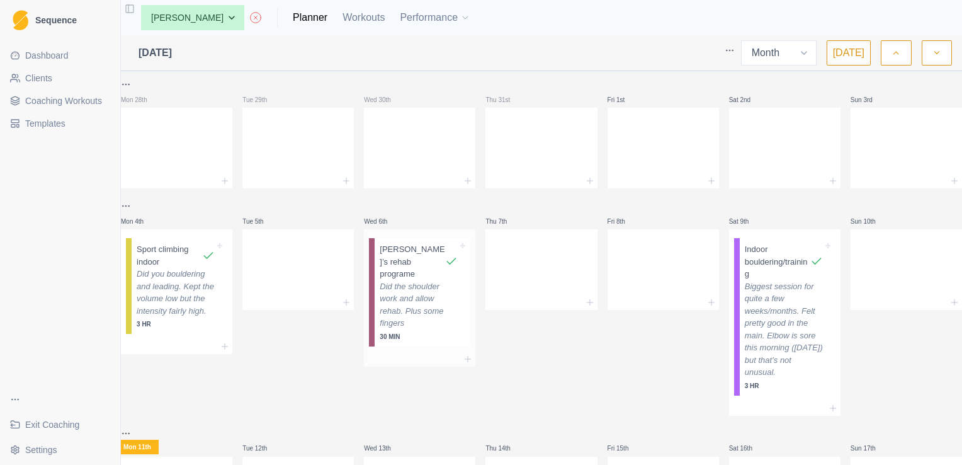
click at [431, 286] on p "Did the shoulder work and allow rehab. Plus some fingers" at bounding box center [419, 304] width 78 height 49
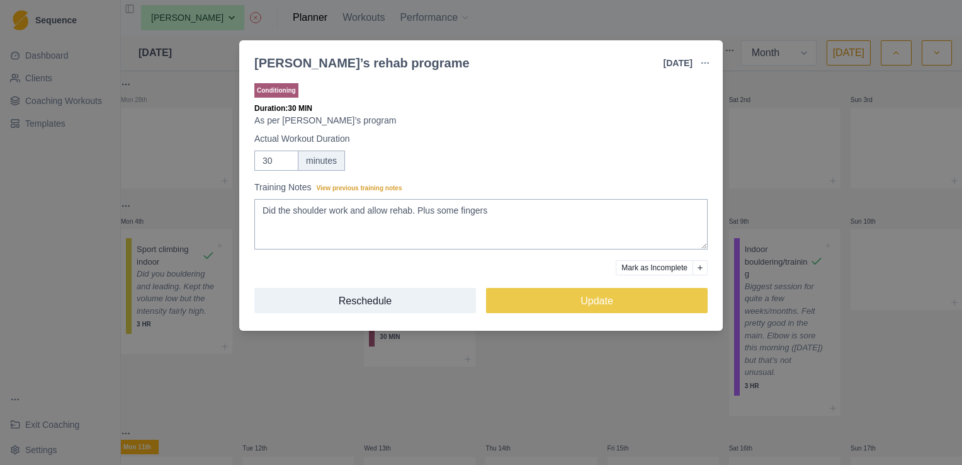
click at [771, 123] on div "[PERSON_NAME]’s rehab programe [DATE] Link To Goal View Workout Metrics Edit Or…" at bounding box center [481, 232] width 962 height 465
